Goal: Information Seeking & Learning: Find specific fact

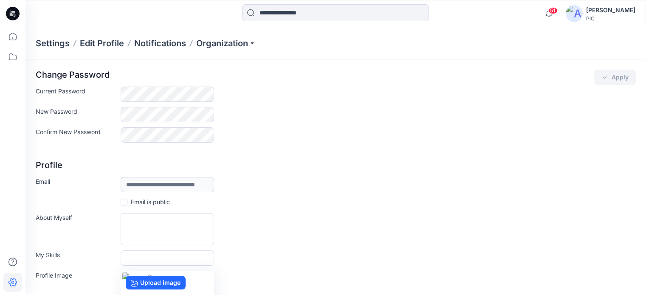
click at [445, 239] on div "About Myself" at bounding box center [336, 229] width 600 height 32
click at [12, 59] on icon at bounding box center [12, 57] width 19 height 19
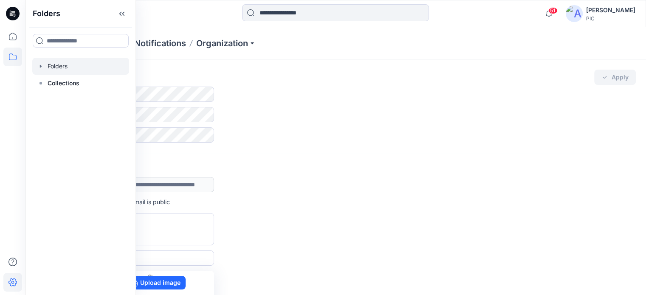
click at [59, 67] on div at bounding box center [80, 66] width 97 height 17
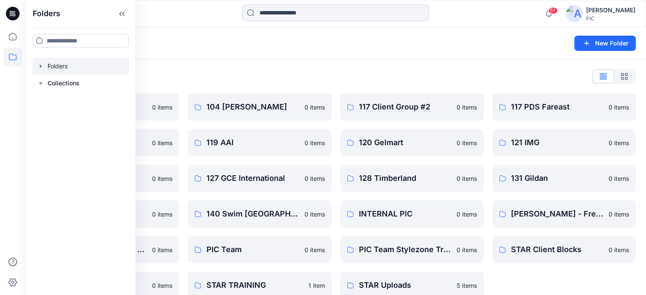
click at [450, 62] on div "Folders List 103 HIS International 0 items 118 Add Black 0 items 121 IMG Client…" at bounding box center [335, 184] width 621 height 250
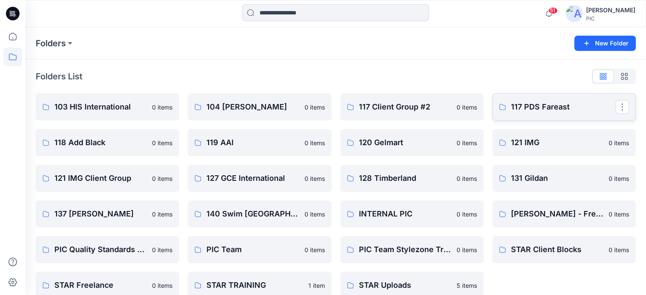
click at [526, 109] on p "117 PDS Fareast" at bounding box center [563, 107] width 105 height 12
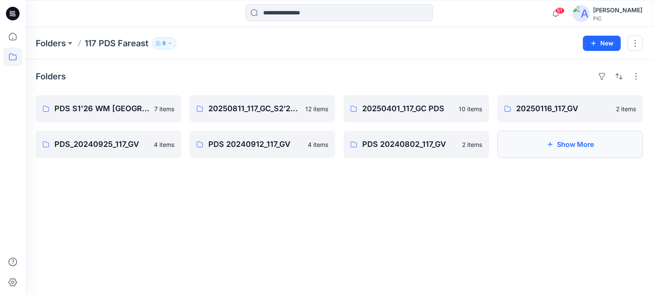
click at [554, 142] on button "Show More" at bounding box center [569, 144] width 145 height 27
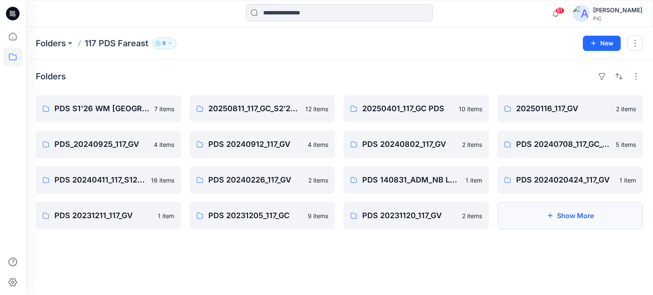
click at [526, 221] on button "Show More" at bounding box center [569, 215] width 145 height 27
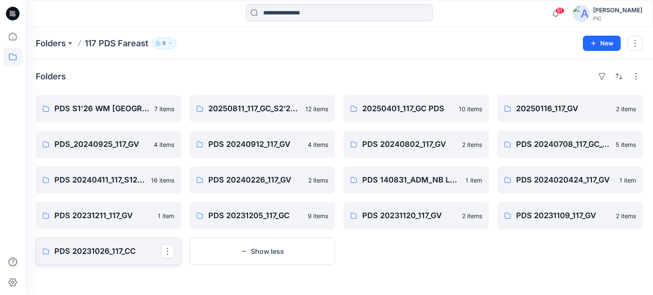
click at [97, 241] on link "PDS 20231026_117_CC" at bounding box center [108, 251] width 145 height 27
click at [543, 185] on p "PDS 2024020424_117_GV" at bounding box center [569, 180] width 106 height 12
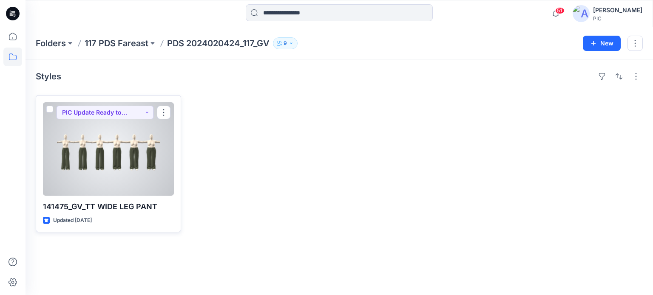
click at [105, 148] on div at bounding box center [108, 148] width 131 height 93
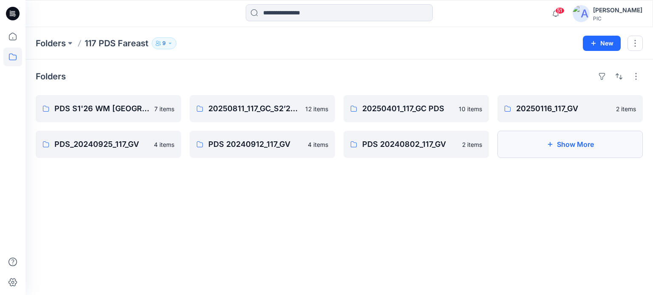
click at [554, 151] on button "Show More" at bounding box center [569, 144] width 145 height 27
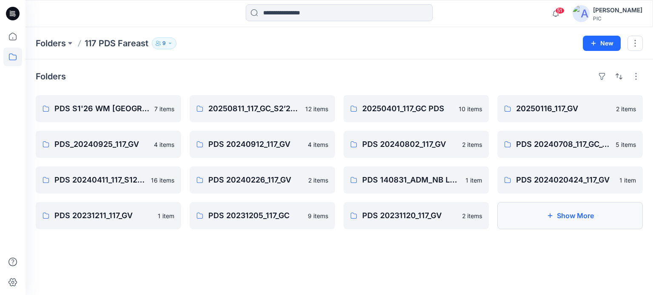
click at [535, 223] on button "Show More" at bounding box center [569, 215] width 145 height 27
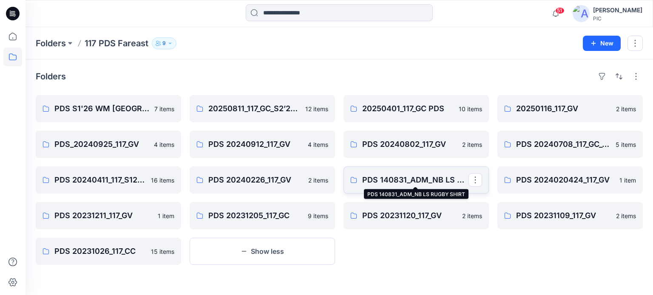
click at [401, 181] on p "PDS 140831_ADM_NB LS RUGBY SHIRT" at bounding box center [415, 180] width 106 height 12
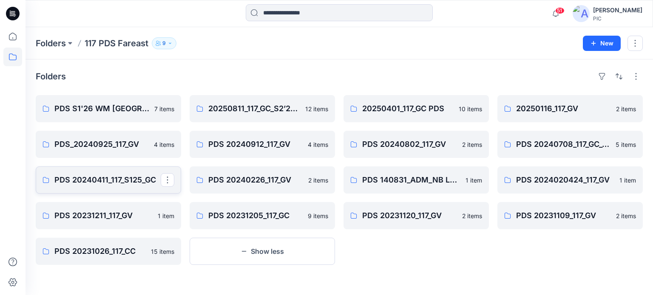
click at [124, 178] on p "PDS 20240411_117_S125_GC" at bounding box center [107, 180] width 106 height 12
click at [547, 141] on p "PDS 20240708_117_GC_COLOR" at bounding box center [569, 145] width 106 height 12
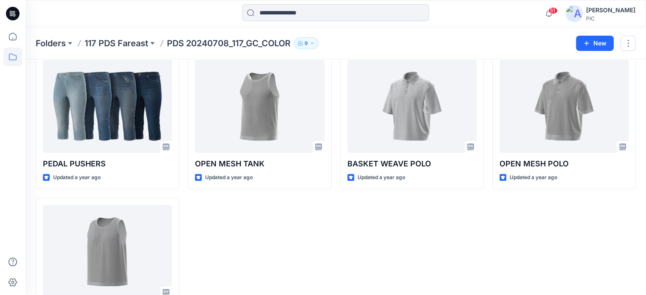
scroll to position [32, 0]
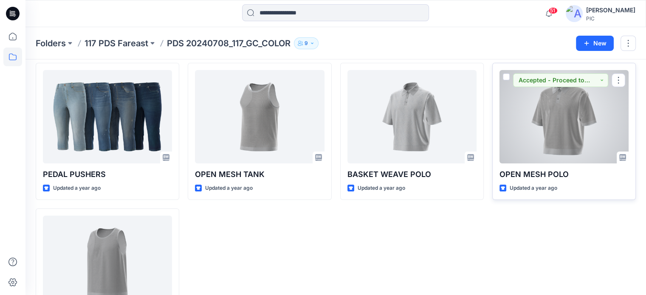
click at [552, 120] on div at bounding box center [564, 116] width 129 height 93
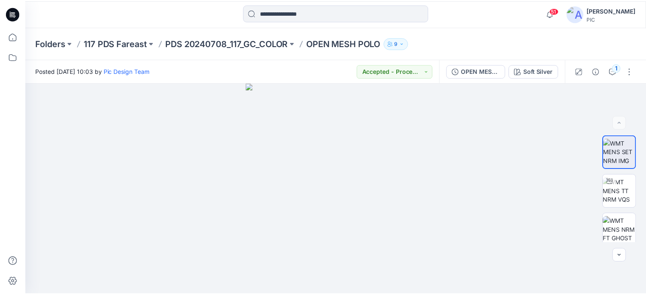
scroll to position [32, 0]
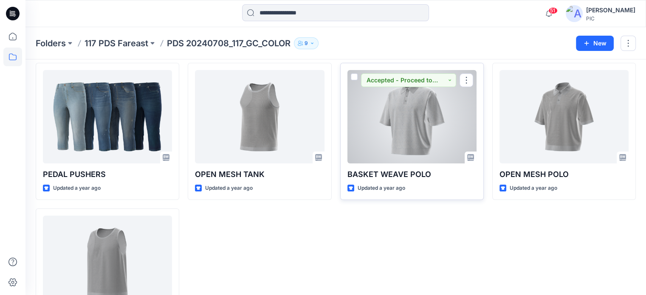
click at [413, 107] on div at bounding box center [412, 116] width 129 height 93
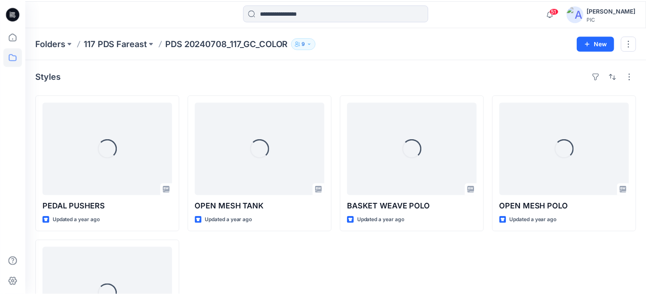
scroll to position [32, 0]
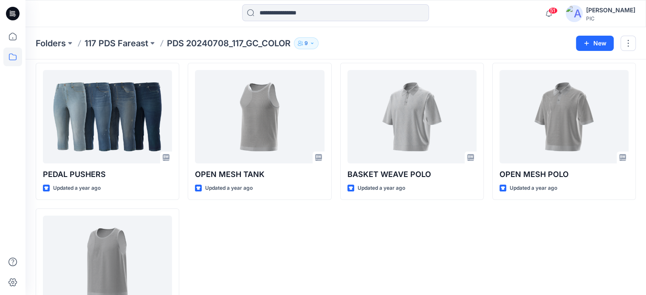
click at [317, 215] on div "OPEN MESH TANK Updated a year ago" at bounding box center [260, 204] width 144 height 283
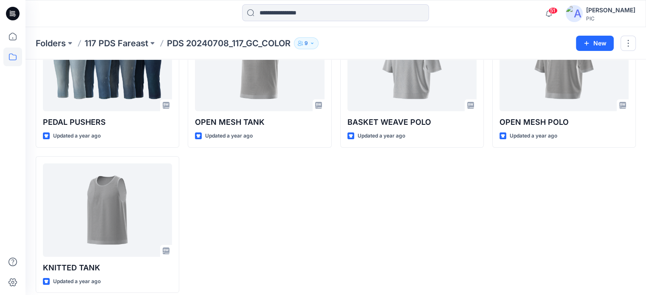
scroll to position [85, 0]
click at [383, 201] on div "BASKET WEAVE POLO Updated a year ago" at bounding box center [412, 151] width 144 height 283
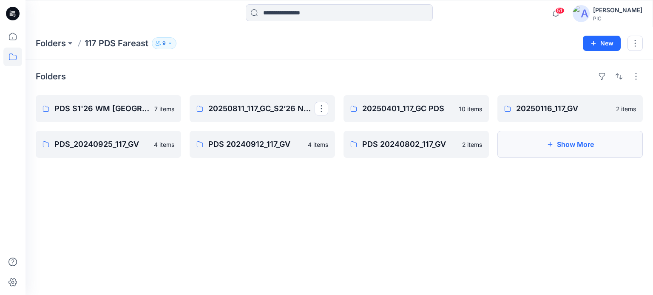
click at [554, 142] on button "Show More" at bounding box center [569, 144] width 145 height 27
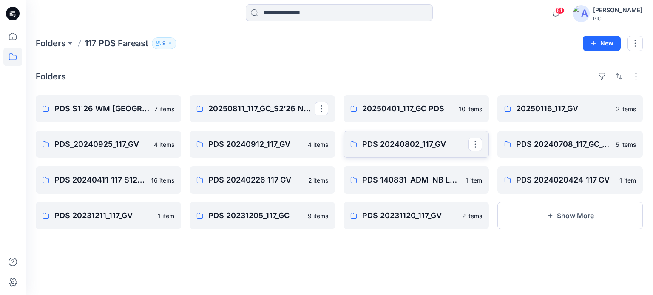
click at [406, 144] on p "PDS 20240802_117_GV" at bounding box center [415, 145] width 106 height 12
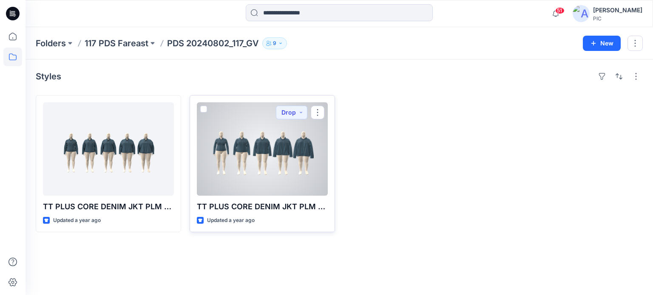
click at [268, 158] on div at bounding box center [262, 148] width 131 height 93
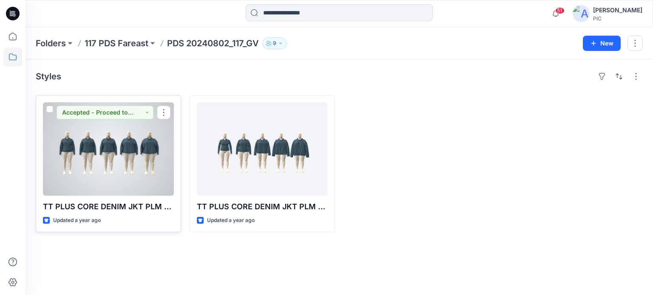
click at [118, 161] on div at bounding box center [108, 148] width 131 height 93
click at [119, 179] on div at bounding box center [108, 148] width 131 height 93
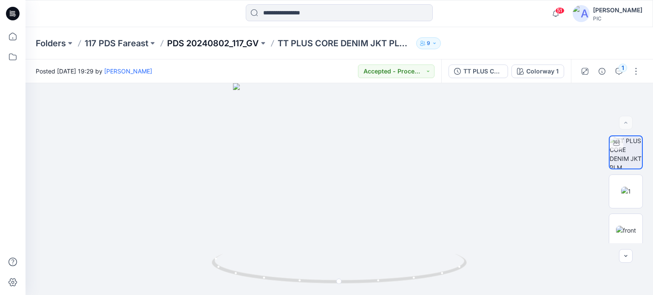
click at [207, 47] on p "PDS 20240802_117_GV" at bounding box center [213, 43] width 92 height 12
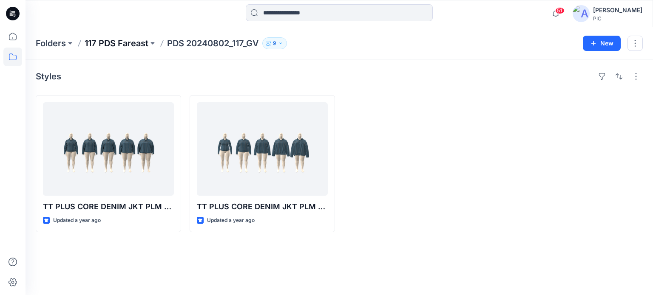
click at [124, 43] on p "117 PDS Fareast" at bounding box center [117, 43] width 64 height 12
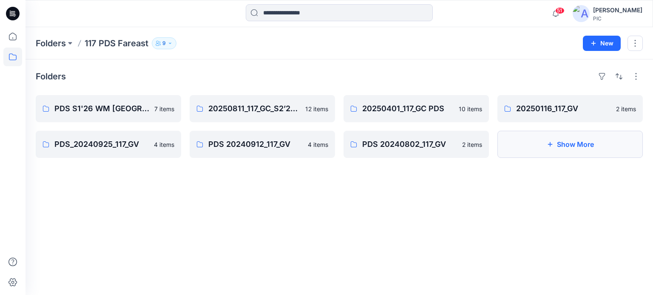
click at [549, 147] on icon "button" at bounding box center [550, 144] width 7 height 7
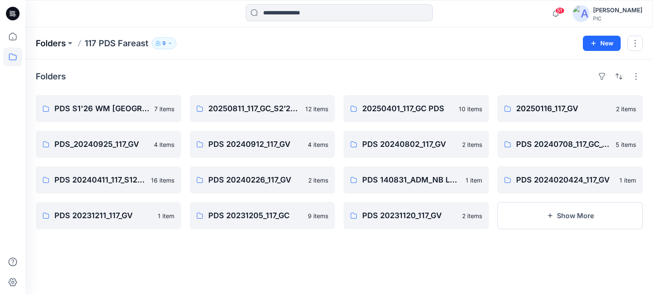
click at [48, 41] on p "Folders" at bounding box center [51, 43] width 30 height 12
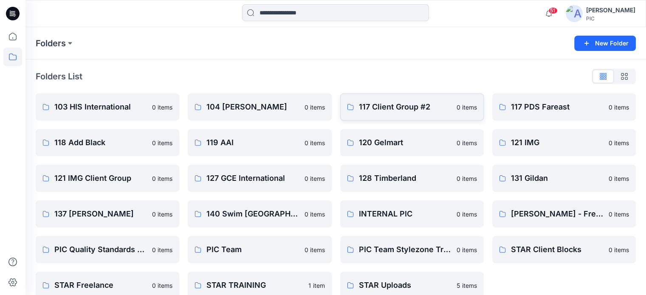
click at [383, 99] on link "117 Client Group #2 0 items" at bounding box center [412, 106] width 144 height 27
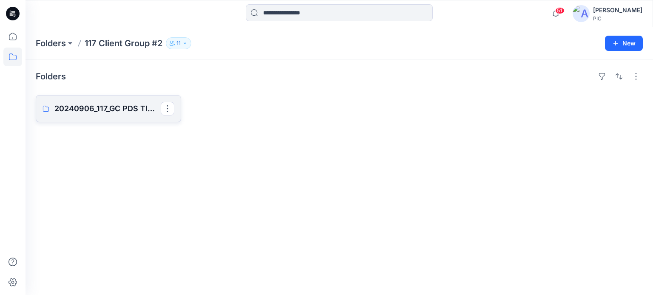
click at [114, 108] on p "20240906_117_GC PDS TIME & TRU S325" at bounding box center [107, 109] width 106 height 12
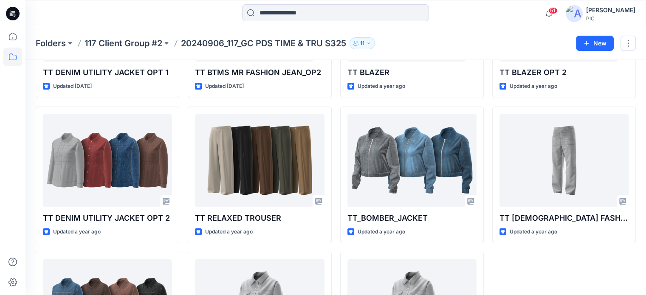
scroll to position [132, 0]
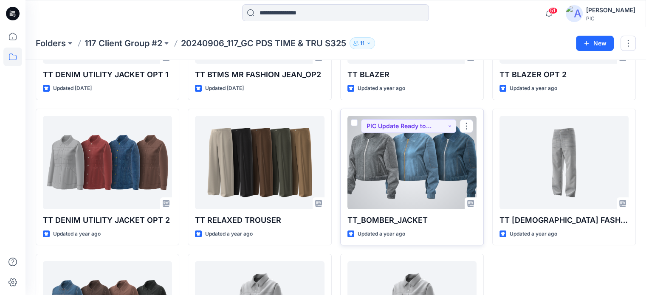
click at [444, 169] on div at bounding box center [412, 162] width 129 height 93
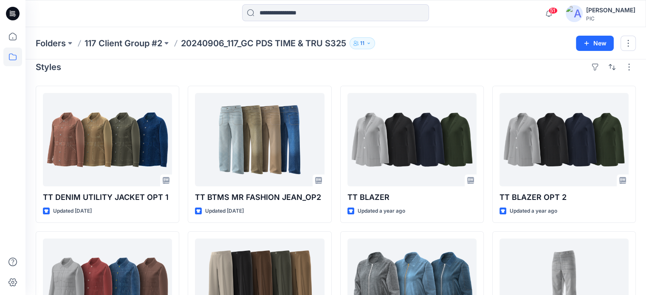
scroll to position [8, 0]
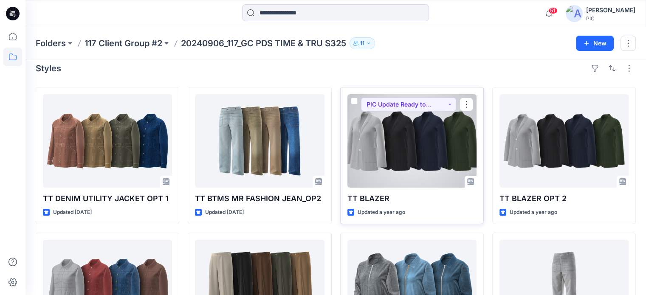
click at [396, 130] on div at bounding box center [412, 140] width 129 height 93
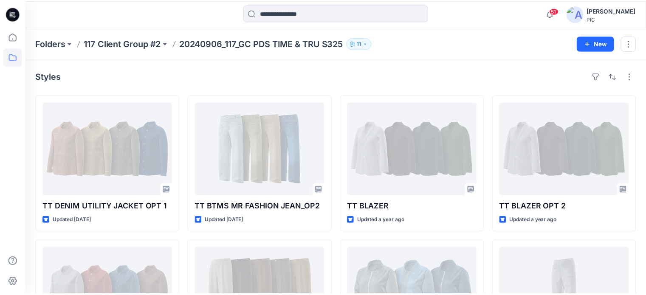
scroll to position [8, 0]
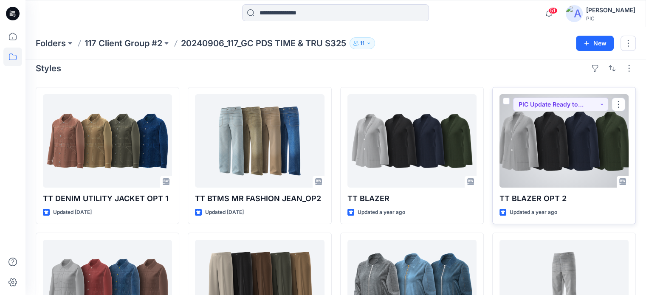
click at [578, 178] on div at bounding box center [564, 140] width 129 height 93
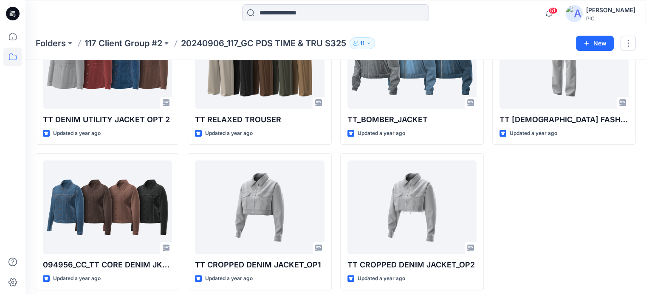
scroll to position [238, 0]
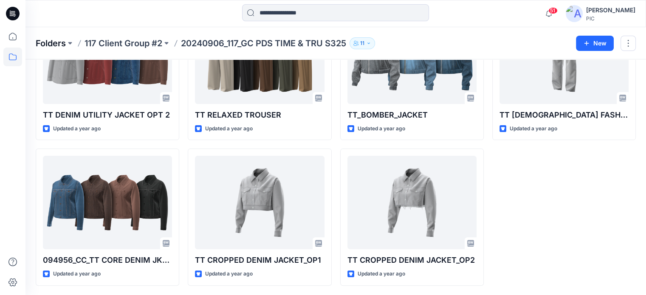
click at [61, 42] on p "Folders" at bounding box center [51, 43] width 30 height 12
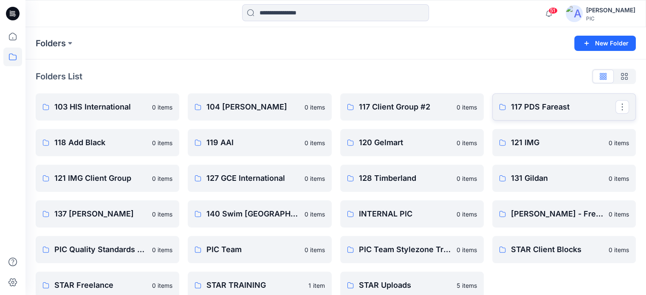
click at [529, 112] on p "117 PDS Fareast" at bounding box center [563, 107] width 105 height 12
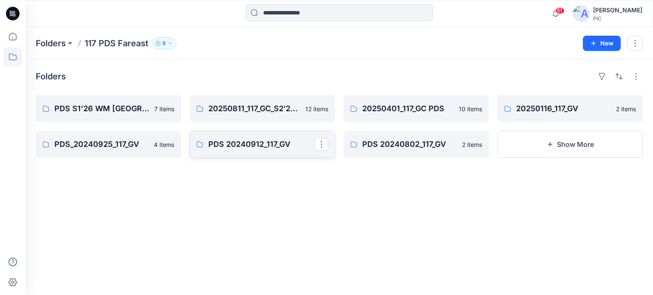
click at [274, 142] on p "PDS 20240912_117_GV" at bounding box center [261, 145] width 106 height 12
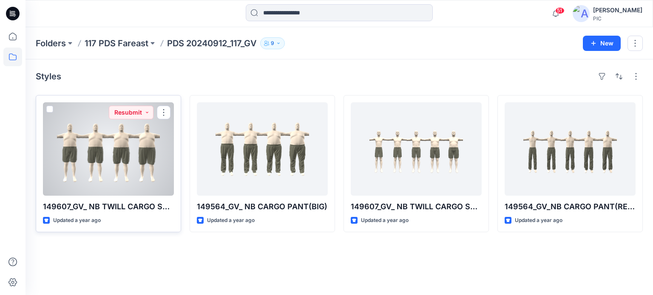
click at [130, 146] on div at bounding box center [108, 148] width 131 height 93
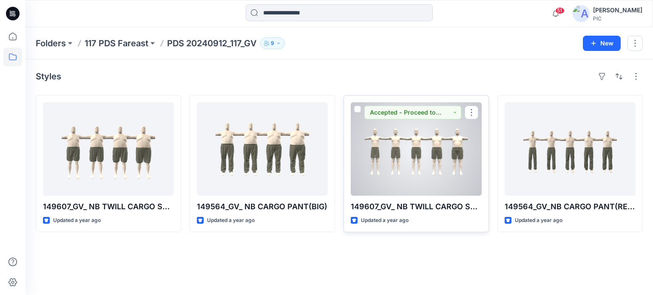
click at [430, 147] on div at bounding box center [416, 148] width 131 height 93
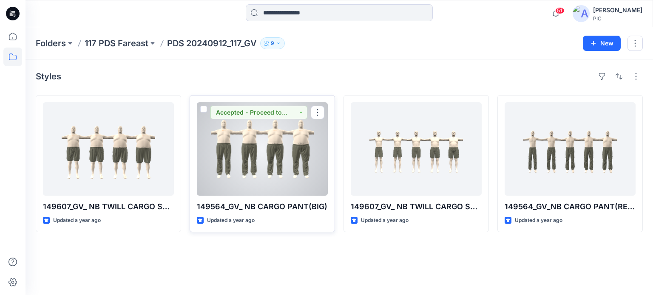
click at [275, 175] on div at bounding box center [262, 148] width 131 height 93
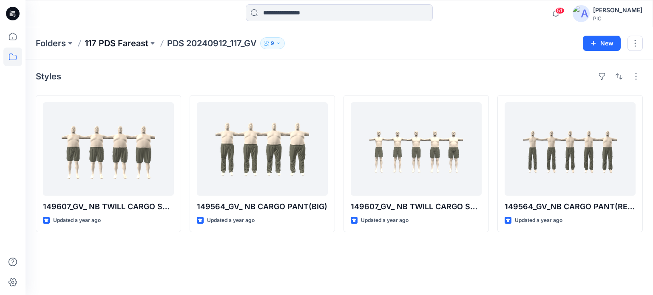
click at [99, 39] on p "117 PDS Fareast" at bounding box center [117, 43] width 64 height 12
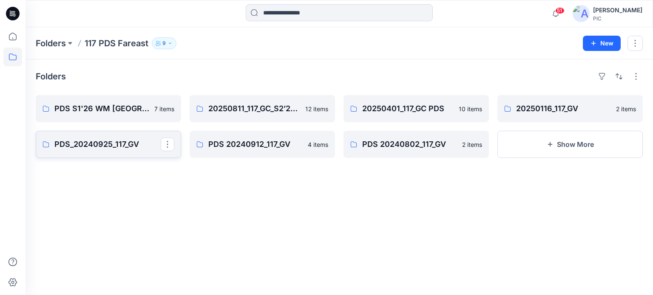
click at [78, 144] on p "PDS_20240925_117_GV" at bounding box center [107, 145] width 106 height 12
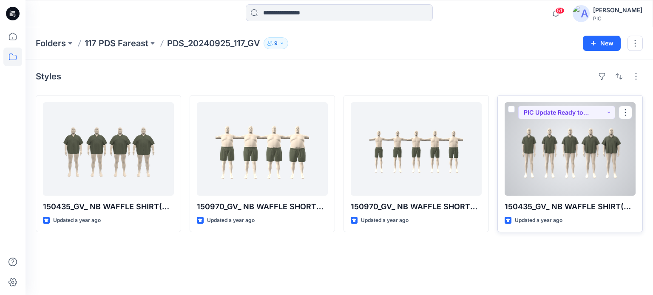
click at [562, 146] on div at bounding box center [569, 148] width 131 height 93
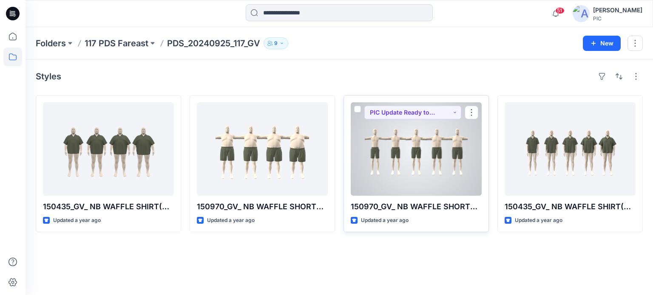
click at [442, 148] on div at bounding box center [416, 148] width 131 height 93
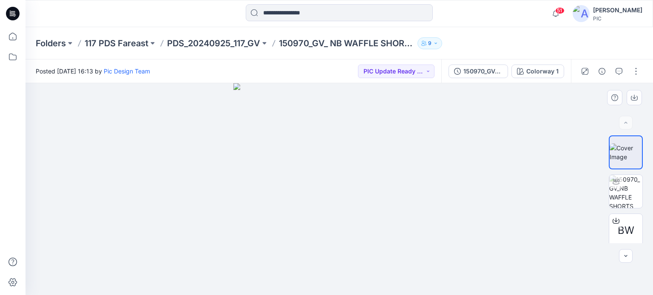
click at [226, 136] on div at bounding box center [338, 189] width 627 height 212
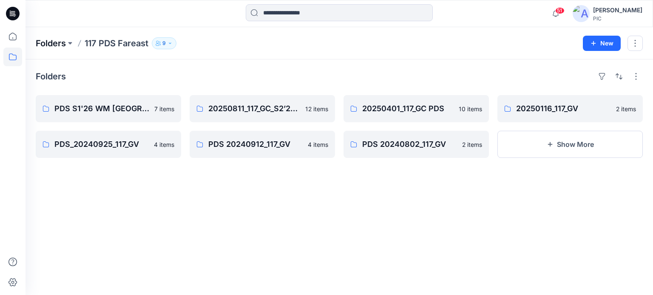
click at [51, 40] on p "Folders" at bounding box center [51, 43] width 30 height 12
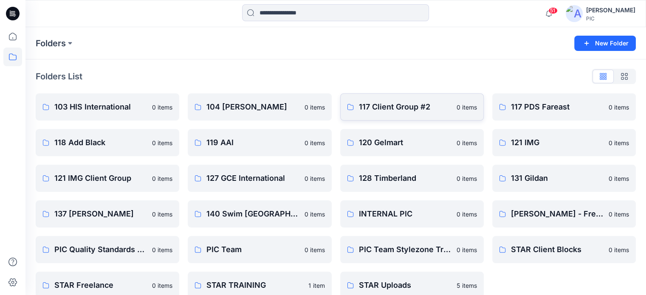
click at [411, 110] on p "117 Client Group #2" at bounding box center [405, 107] width 93 height 12
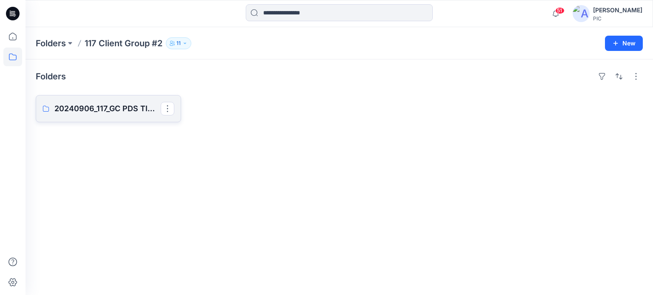
click at [82, 99] on link "20240906_117_GC PDS TIME & TRU S325" at bounding box center [108, 108] width 145 height 27
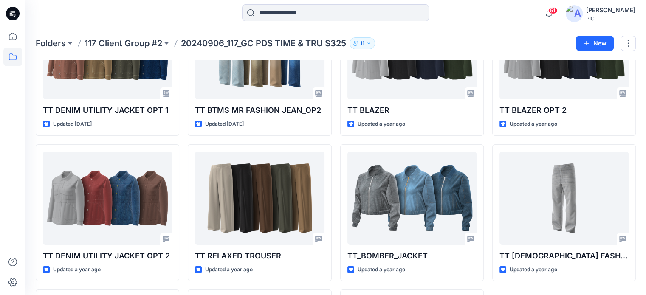
scroll to position [99, 0]
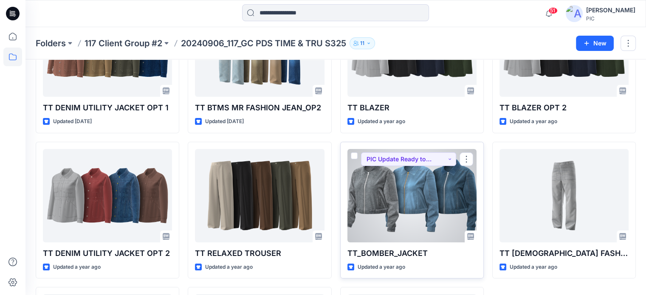
click at [444, 207] on div at bounding box center [412, 195] width 129 height 93
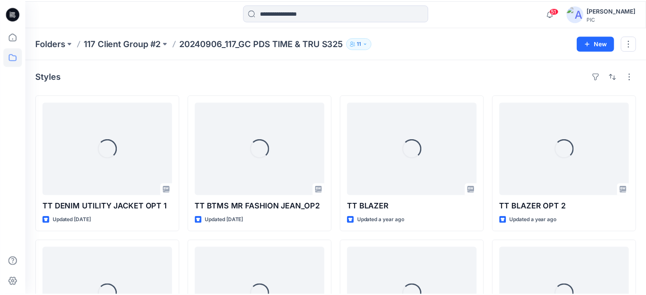
scroll to position [99, 0]
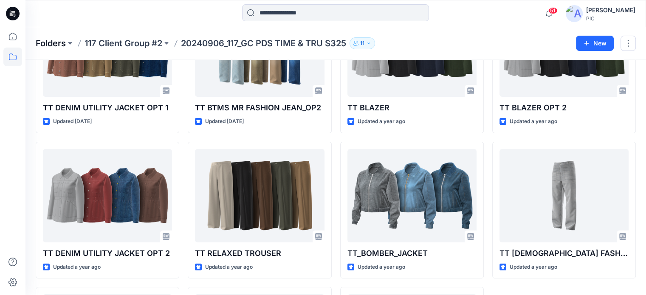
click at [51, 44] on p "Folders" at bounding box center [51, 43] width 30 height 12
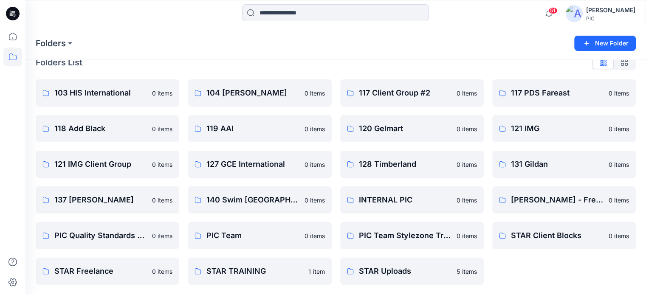
scroll to position [14, 0]
click at [377, 282] on link "STAR Uploads" at bounding box center [412, 271] width 144 height 27
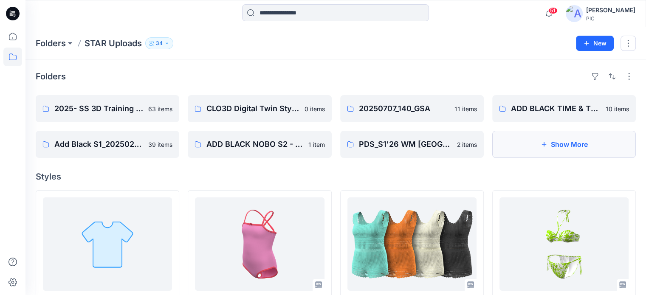
click at [518, 141] on button "Show More" at bounding box center [565, 144] width 144 height 27
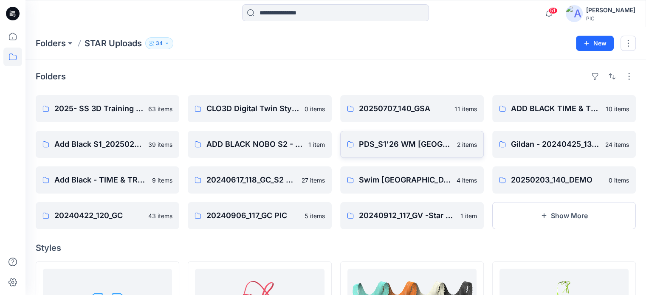
click at [389, 130] on div "20250707_140_GSA 11 items PDS_S1'26 WM [GEOGRAPHIC_DATA] Men's 20250522_117_GC_…" at bounding box center [412, 162] width 144 height 134
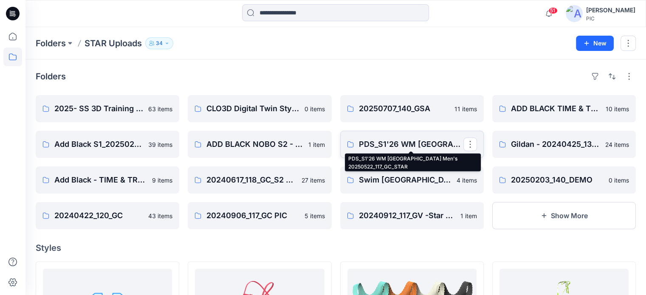
click at [387, 139] on p "PDS_S1'26 WM [GEOGRAPHIC_DATA] Men's 20250522_117_GC_STAR" at bounding box center [411, 145] width 105 height 12
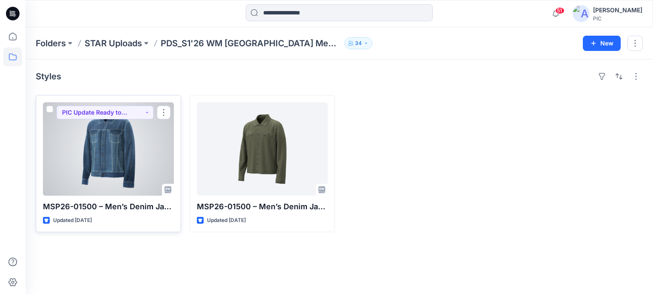
click at [105, 161] on div at bounding box center [108, 148] width 131 height 93
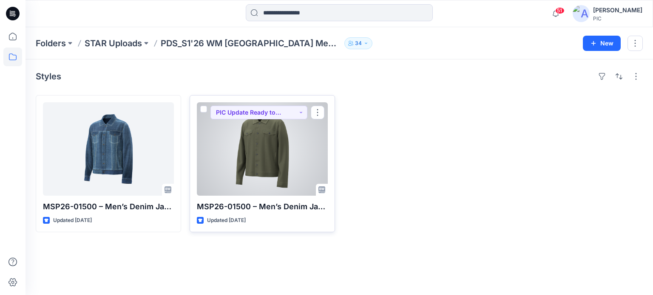
click at [224, 156] on div at bounding box center [262, 148] width 131 height 93
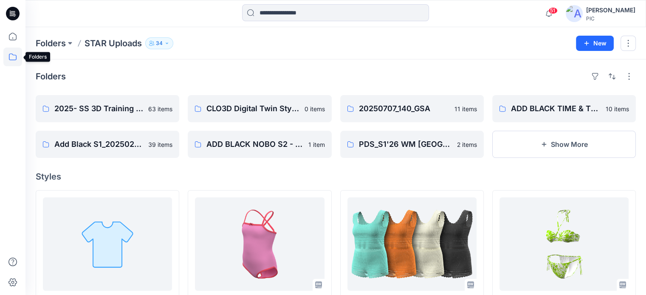
click at [9, 54] on icon at bounding box center [13, 57] width 8 height 7
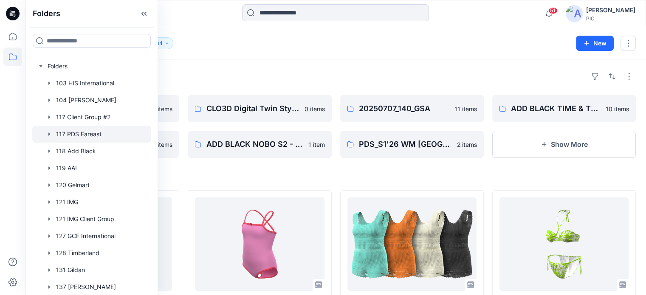
click at [76, 136] on div at bounding box center [91, 134] width 119 height 17
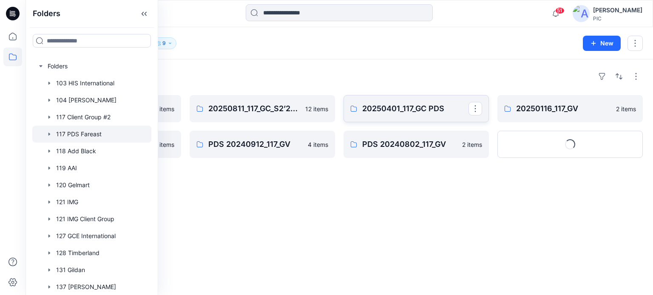
click at [388, 113] on p "20250401_117_GC PDS" at bounding box center [415, 109] width 106 height 12
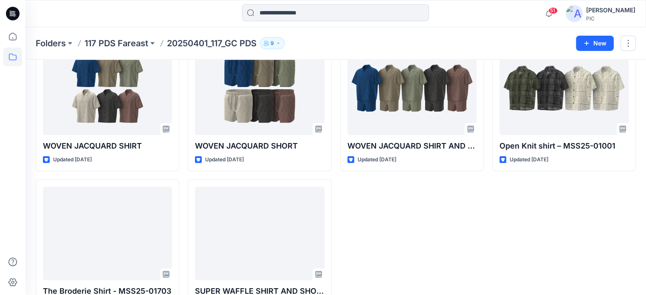
scroll to position [207, 0]
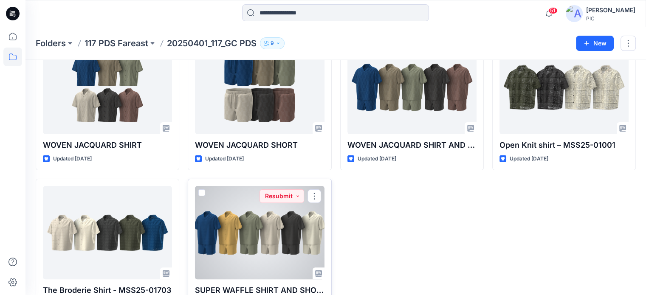
click at [269, 254] on div at bounding box center [259, 232] width 129 height 93
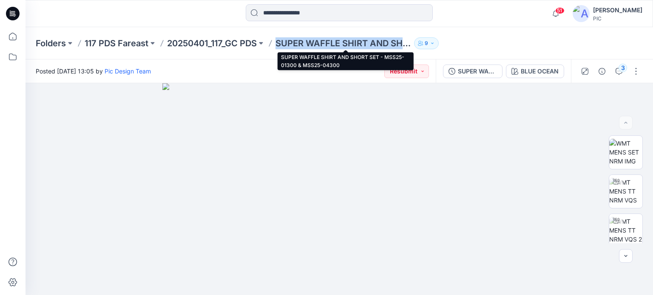
drag, startPoint x: 279, startPoint y: 42, endPoint x: 408, endPoint y: 47, distance: 128.9
click at [408, 47] on p "SUPER WAFFLE SHIRT AND SHORT SET - MSS25-01300 & MSS25-04300" at bounding box center [342, 43] width 135 height 12
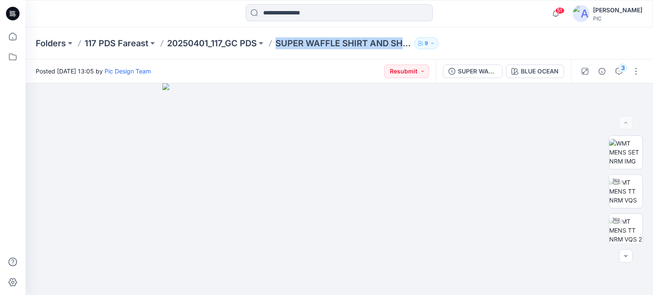
click at [408, 45] on p "SUPER WAFFLE SHIRT AND SHORT SET - MSS25-01300 & MSS25-04300" at bounding box center [342, 43] width 135 height 12
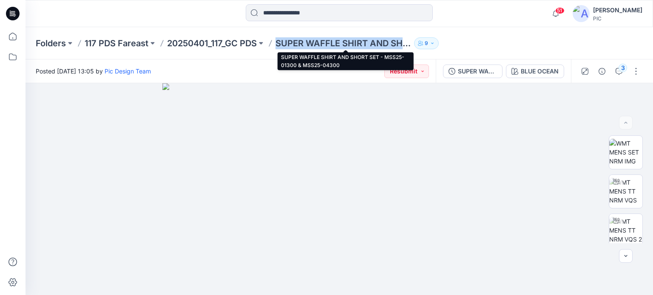
drag, startPoint x: 277, startPoint y: 41, endPoint x: 406, endPoint y: 45, distance: 129.2
click at [406, 45] on div "Folders 117 PDS Fareast 20250401_117_GC PDS SUPER WAFFLE SHIRT AND SHORT SET - …" at bounding box center [306, 43] width 541 height 12
copy p "SUPER WAFFLE SHIRT AND SH"
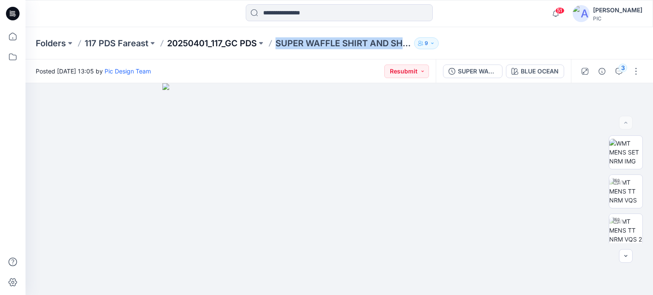
click at [188, 40] on p "20250401_117_GC PDS" at bounding box center [212, 43] width 90 height 12
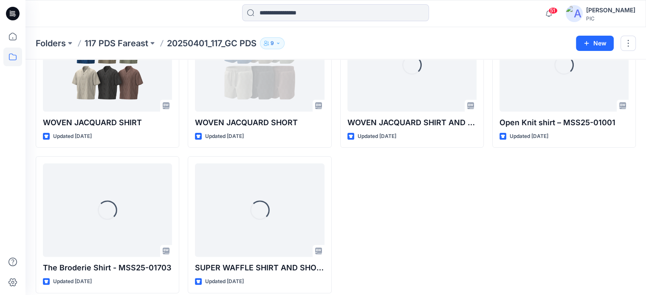
scroll to position [232, 0]
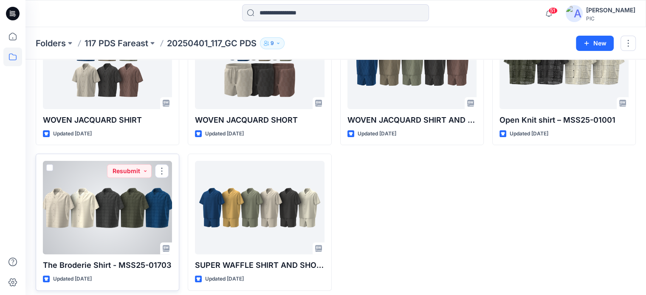
click at [99, 215] on div at bounding box center [107, 207] width 129 height 93
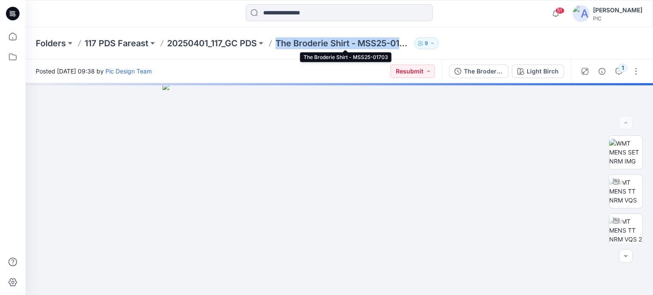
drag, startPoint x: 280, startPoint y: 42, endPoint x: 403, endPoint y: 45, distance: 122.8
click at [403, 45] on p "The Broderie Shirt - MSS25-01703" at bounding box center [342, 43] width 135 height 12
copy p "The Broderie Shirt - MSS25-01"
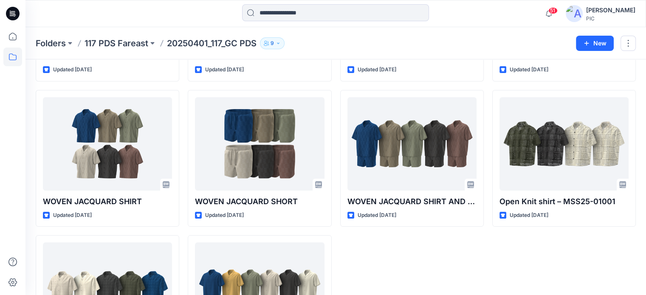
scroll to position [149, 0]
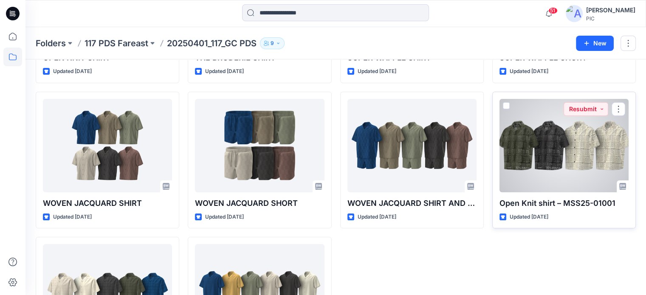
click at [515, 124] on div at bounding box center [564, 145] width 129 height 93
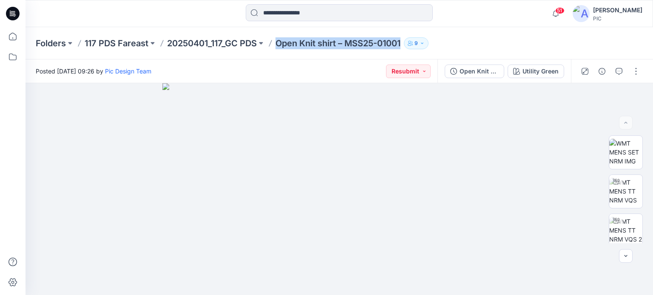
drag, startPoint x: 279, startPoint y: 44, endPoint x: 405, endPoint y: 49, distance: 125.5
click at [400, 49] on p "Open Knit shirt – MSS25-01001" at bounding box center [337, 43] width 125 height 12
copy p "Open Knit shirt – MSS25-01001"
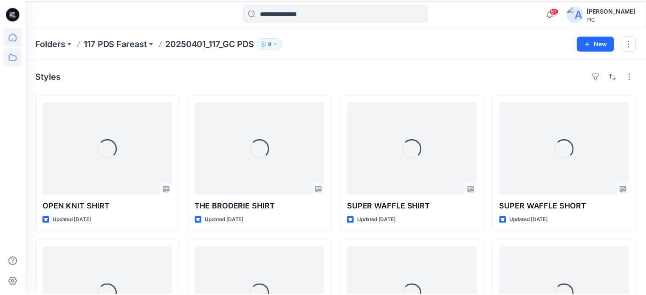
scroll to position [149, 0]
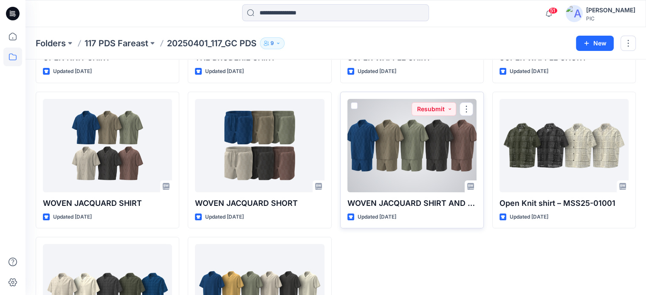
click at [396, 165] on div at bounding box center [412, 145] width 129 height 93
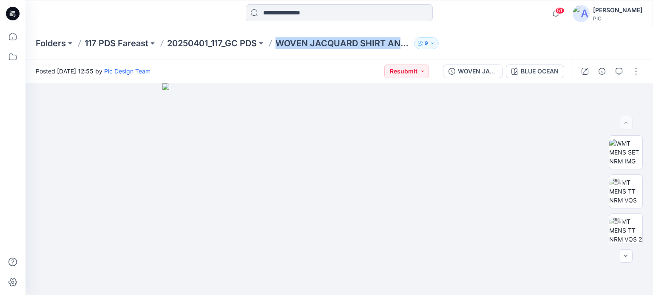
drag, startPoint x: 279, startPoint y: 44, endPoint x: 405, endPoint y: 49, distance: 126.3
click at [405, 49] on div "Folders 117 PDS Fareast 20250401_117_GC PDS WOVEN JACQUARD SHIRT AND SHORT - MS…" at bounding box center [338, 43] width 627 height 32
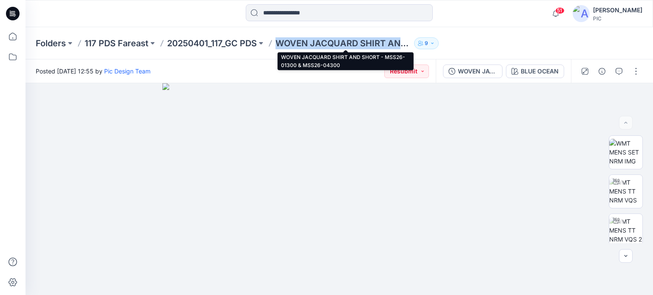
copy p "WOVEN JACQUARD SHIRT AND"
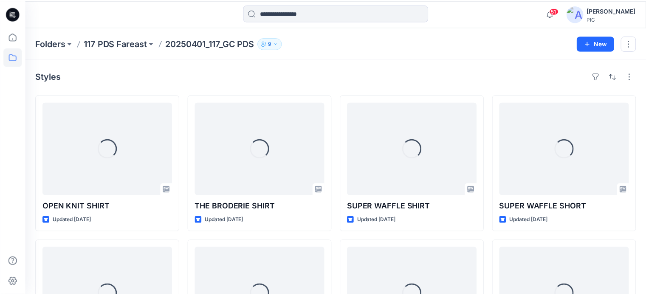
scroll to position [149, 0]
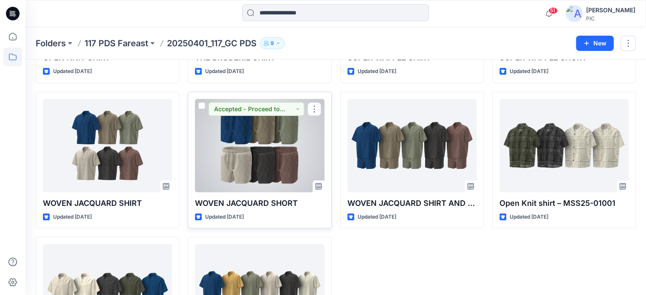
click at [270, 142] on div at bounding box center [259, 145] width 129 height 93
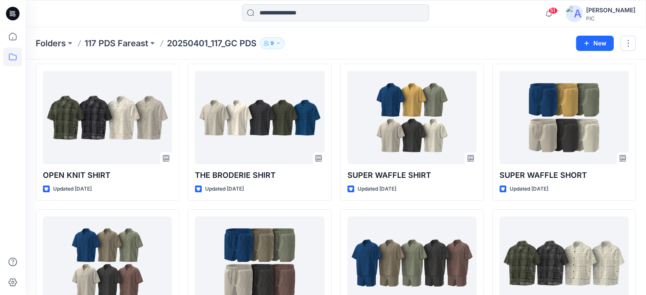
scroll to position [30, 0]
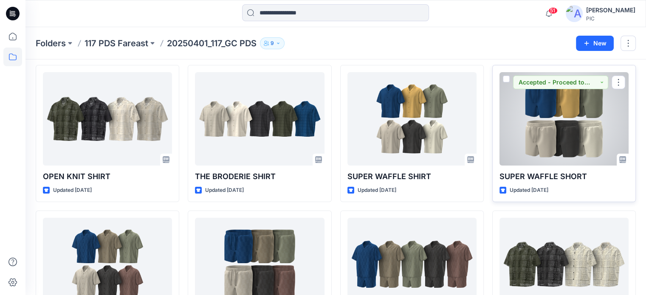
click at [563, 122] on div at bounding box center [564, 118] width 129 height 93
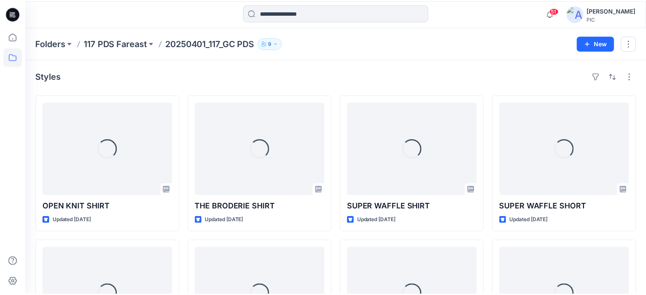
scroll to position [30, 0]
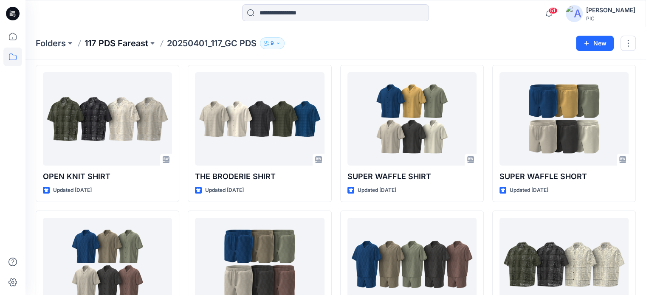
click at [119, 46] on p "117 PDS Fareast" at bounding box center [117, 43] width 64 height 12
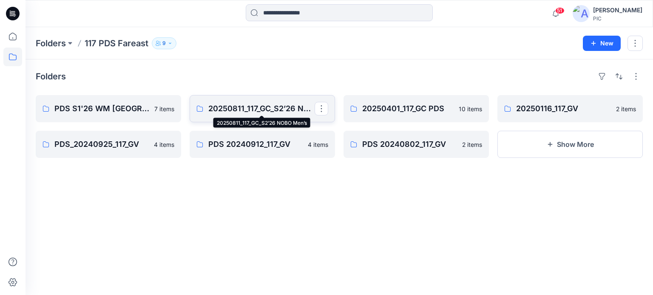
click at [257, 111] on p "20250811_117_GC_S2’26 NOBO Men’s" at bounding box center [261, 109] width 106 height 12
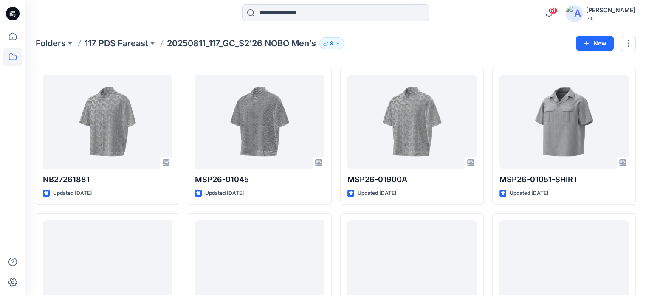
scroll to position [238, 0]
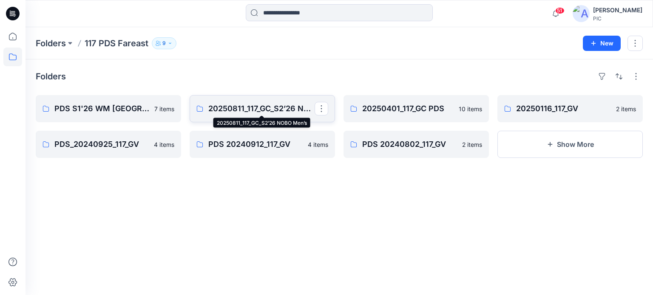
click at [257, 109] on p "20250811_117_GC_S2’26 NOBO Men’s" at bounding box center [261, 109] width 106 height 12
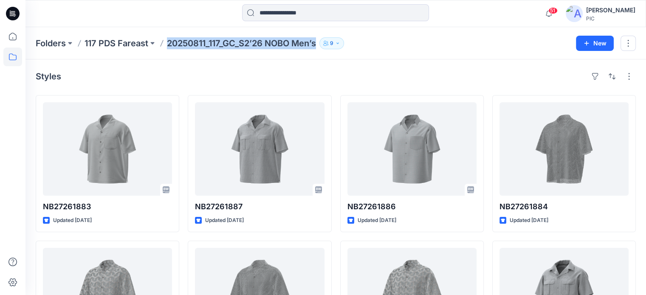
drag, startPoint x: 168, startPoint y: 42, endPoint x: 324, endPoint y: 54, distance: 156.0
click at [324, 54] on div "Folders 117 PDS Fareast 20250811_117_GC_S2’26 NOBO Men’s 9 New" at bounding box center [335, 43] width 621 height 32
copy div "20250811_117_GC_S2’26 NOBO Men’s 9 New"
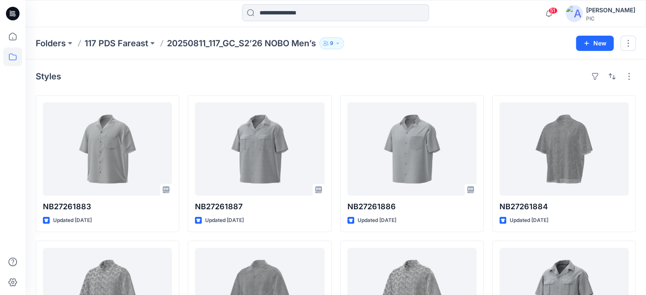
click at [420, 67] on div "Styles NB27261883 Updated [DATE] NB27261881 Updated [DATE] MSP26-01914A Updated…" at bounding box center [335, 296] width 621 height 474
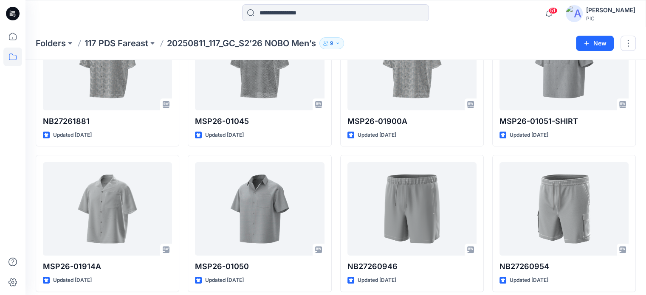
scroll to position [238, 0]
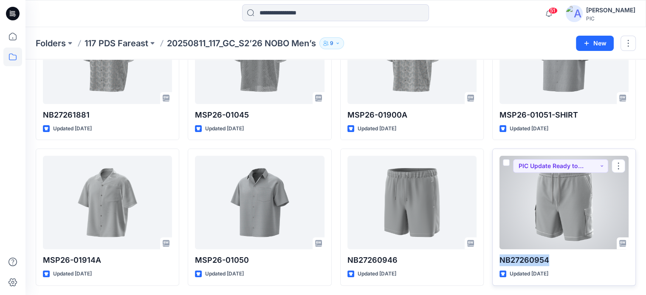
drag, startPoint x: 550, startPoint y: 263, endPoint x: 498, endPoint y: 260, distance: 51.6
click at [498, 260] on div "NB27260954 Updated [DATE] PIC Update Ready to Review" at bounding box center [565, 217] width 144 height 137
copy p "NB27260954"
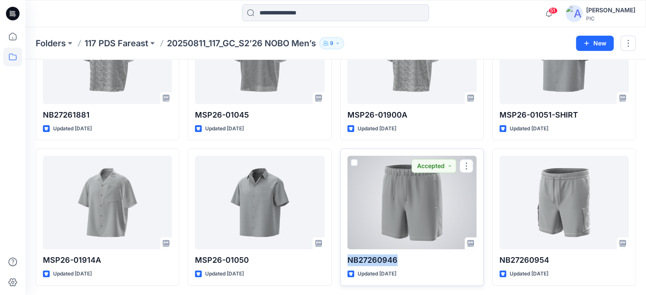
drag, startPoint x: 396, startPoint y: 256, endPoint x: 347, endPoint y: 252, distance: 49.9
click at [347, 252] on div "NB27260946 Updated [DATE] Accepted" at bounding box center [412, 217] width 144 height 137
copy p "NB27260946"
